Goal: Find contact information: Find contact information

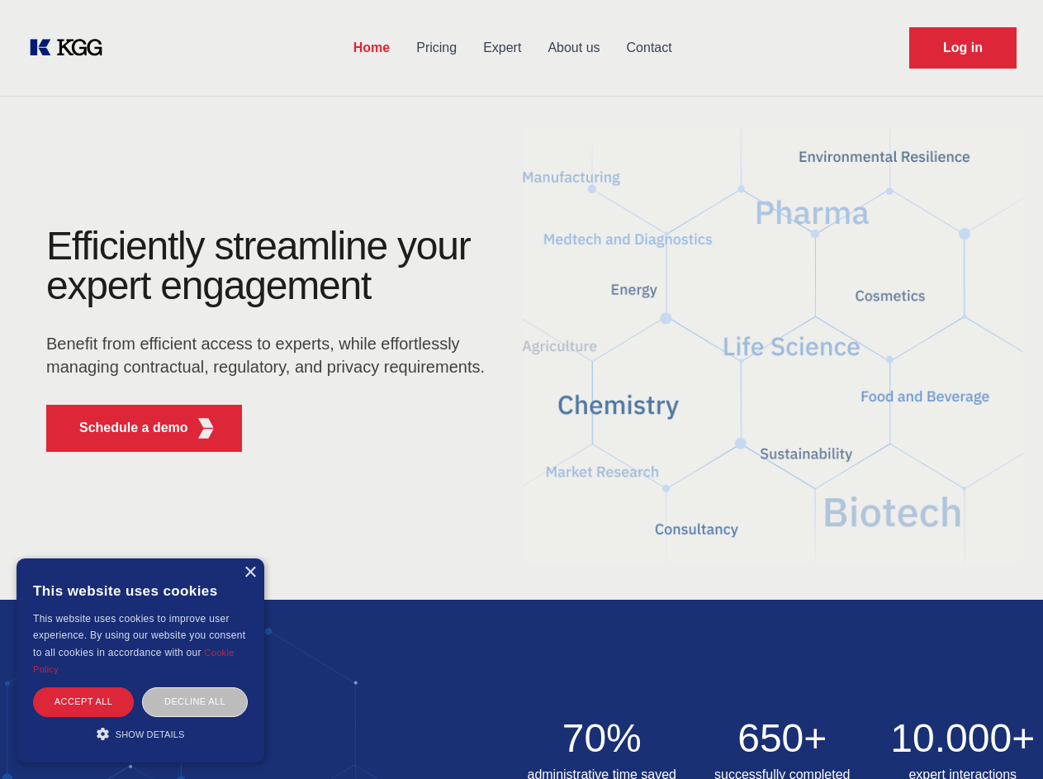
click at [521, 389] on div "Efficiently streamline your expert engagement Benefit from efficient access to …" at bounding box center [271, 345] width 502 height 239
click at [124, 428] on p "Schedule a demo" at bounding box center [133, 428] width 109 height 20
click at [249, 572] on div "× This website uses cookies This website uses cookies to improve user experienc…" at bounding box center [141, 660] width 248 height 204
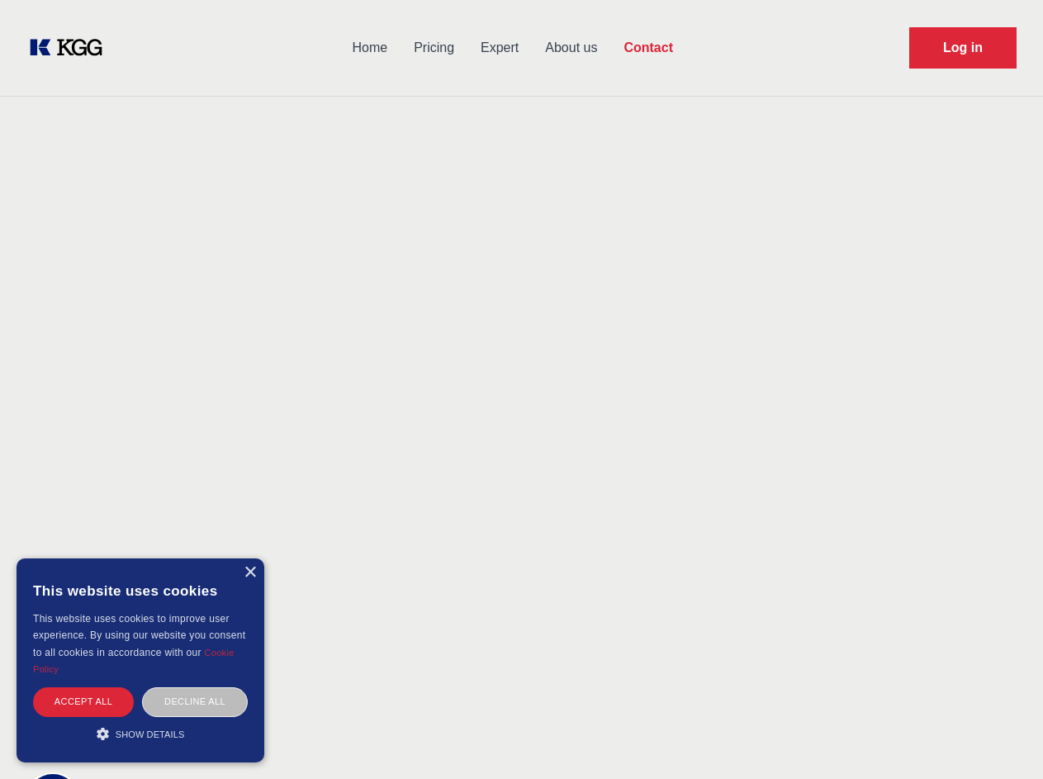
click at [83, 701] on div "Accept all" at bounding box center [83, 701] width 101 height 29
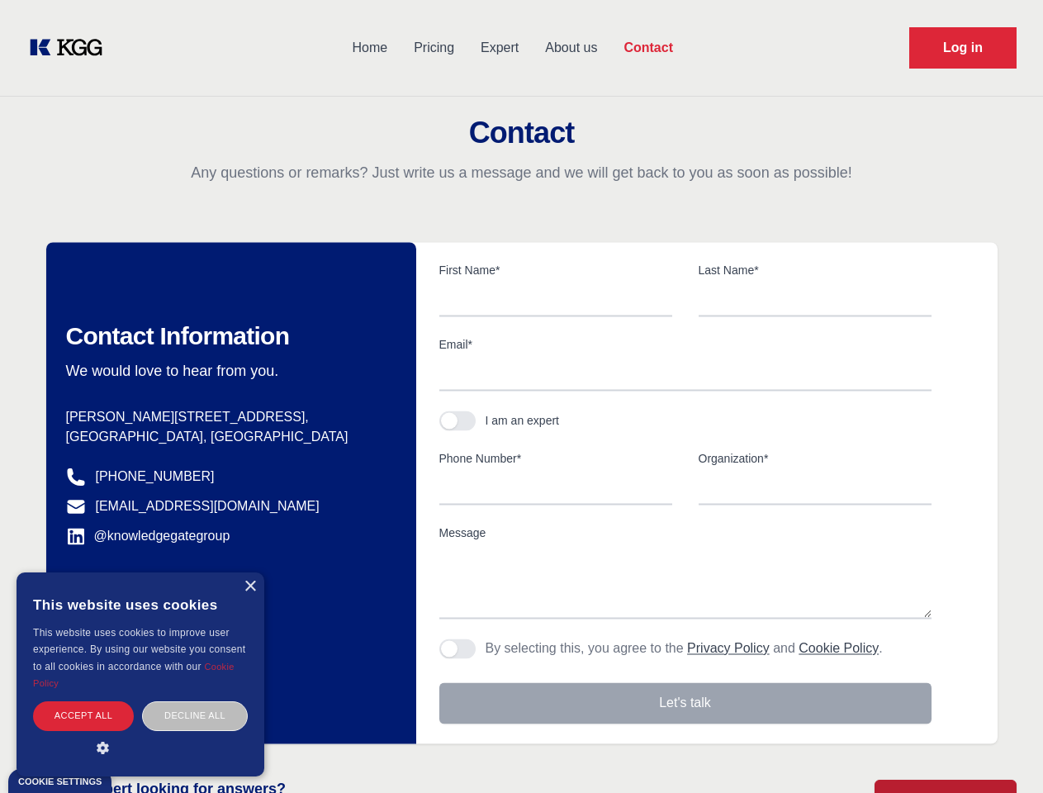
click at [195, 701] on div "Decline all" at bounding box center [195, 715] width 106 height 29
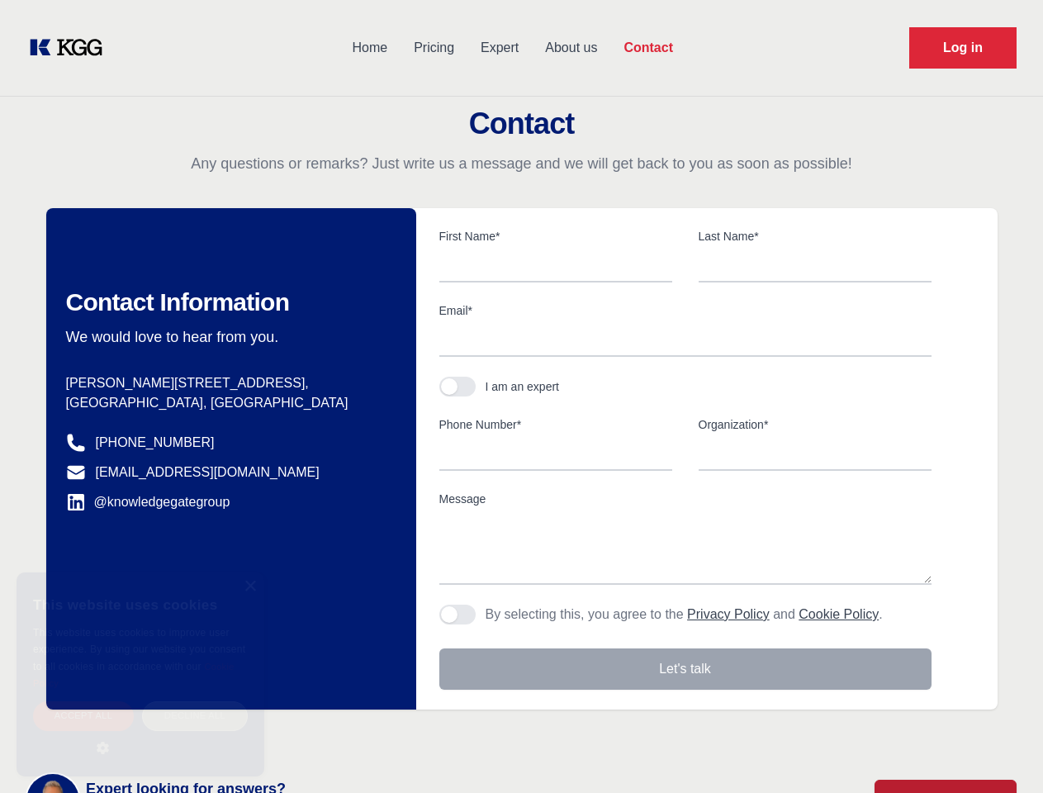
click at [140, 733] on main "Contact Any questions or remarks? Just write us a message and we will get back …" at bounding box center [521, 430] width 1043 height 860
